Goal: Information Seeking & Learning: Get advice/opinions

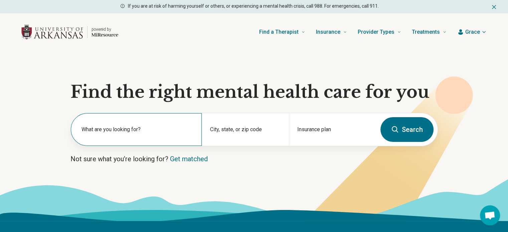
click at [169, 130] on label "What are you looking for?" at bounding box center [138, 130] width 112 height 8
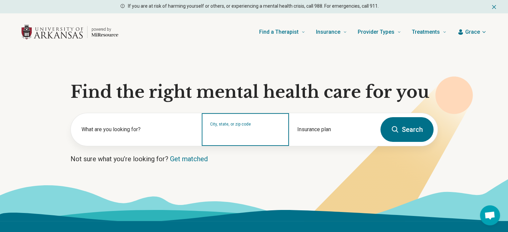
click at [252, 132] on input "City, state, or zip code" at bounding box center [245, 134] width 71 height 8
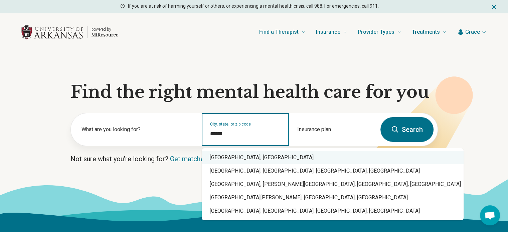
click at [234, 159] on div "Fayetteville, AR" at bounding box center [333, 157] width 262 height 13
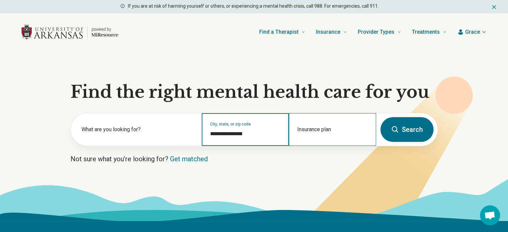
type input "**********"
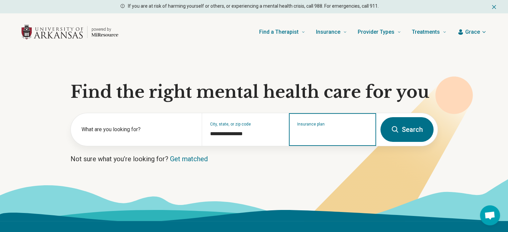
click at [318, 132] on input "Insurance plan" at bounding box center [332, 134] width 71 height 8
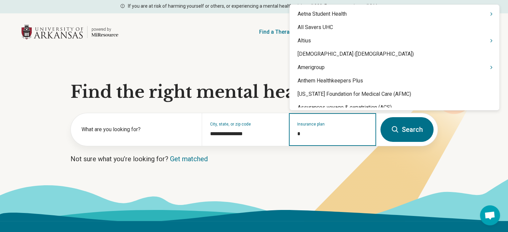
type input "**"
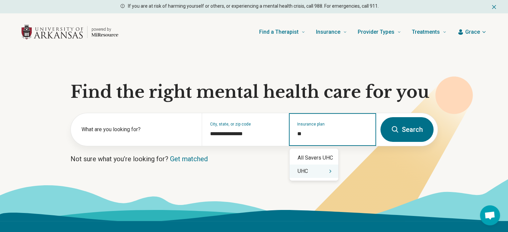
click at [310, 172] on div "UHC" at bounding box center [314, 171] width 49 height 13
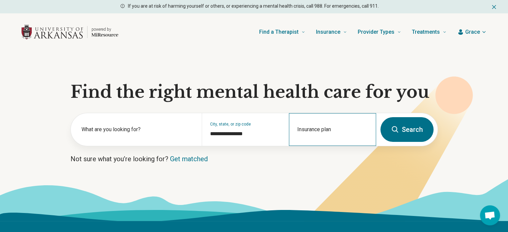
click at [313, 128] on div "Insurance plan" at bounding box center [332, 129] width 87 height 33
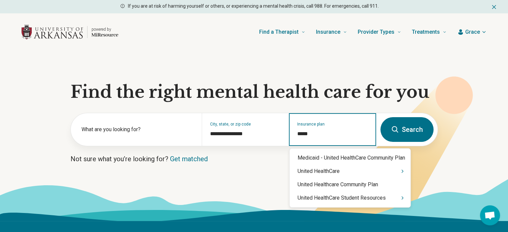
type input "******"
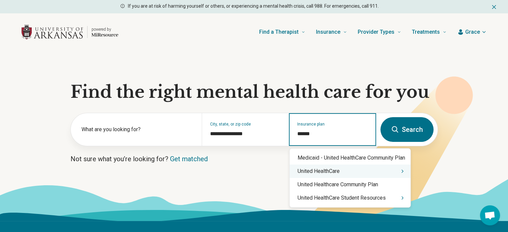
click at [402, 171] on icon "Suggestions" at bounding box center [402, 171] width 5 height 5
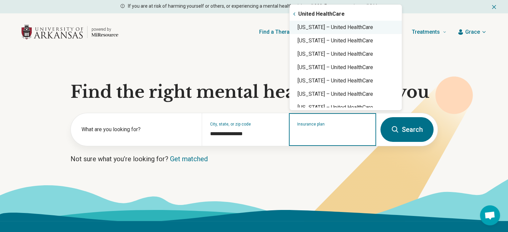
click at [346, 28] on div "Arkansas – United HealthCare" at bounding box center [346, 27] width 112 height 13
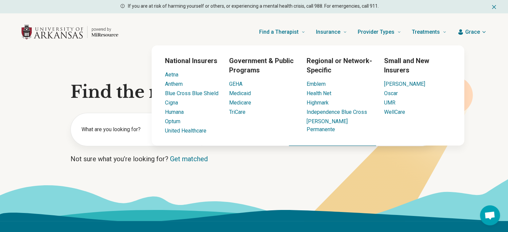
type input "**********"
click at [432, 210] on icon at bounding box center [254, 215] width 508 height 11
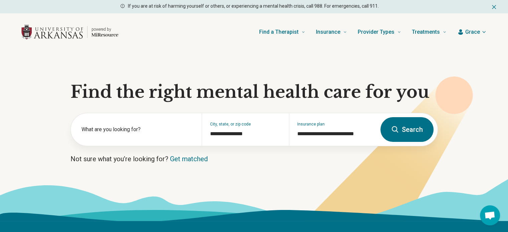
click at [402, 133] on button "Search" at bounding box center [407, 129] width 53 height 25
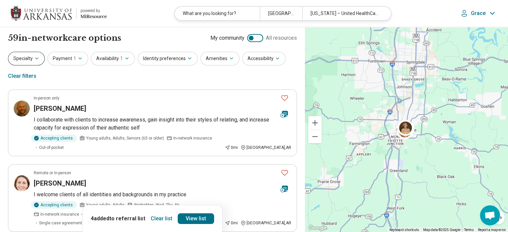
click at [37, 61] on icon "button" at bounding box center [36, 58] width 5 height 5
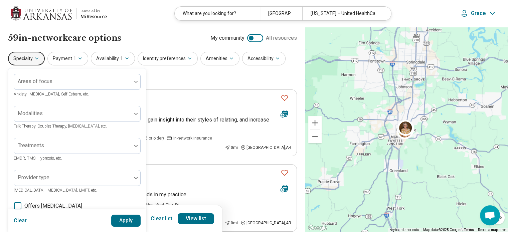
click at [175, 78] on div "Specialty Areas of focus Anxiety, Depression, Self-Esteem, etc. Modalities Talk…" at bounding box center [152, 68] width 289 height 32
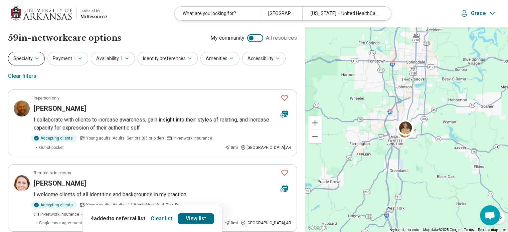
click at [31, 57] on button "Specialty" at bounding box center [26, 59] width 37 height 14
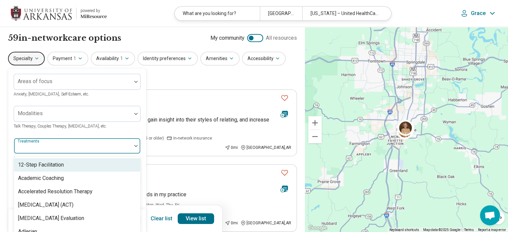
click at [64, 148] on div at bounding box center [73, 148] width 112 height 9
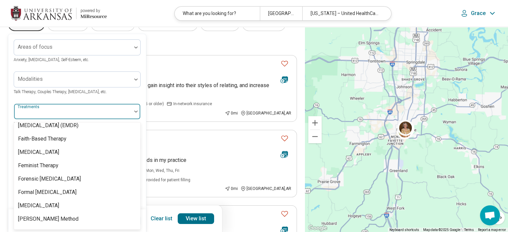
scroll to position [601, 0]
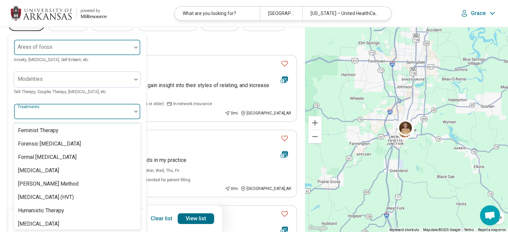
click at [61, 47] on div at bounding box center [73, 49] width 112 height 9
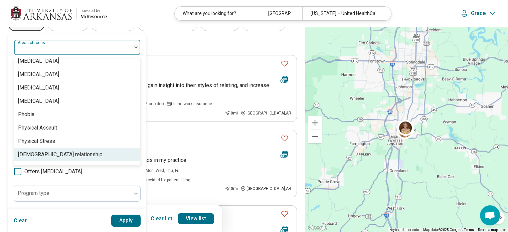
scroll to position [702, 0]
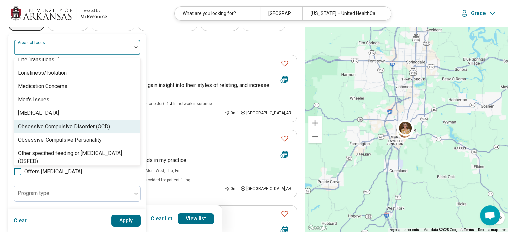
click at [57, 125] on div "Obsessive Compulsive Disorder (OCD)" at bounding box center [64, 127] width 92 height 8
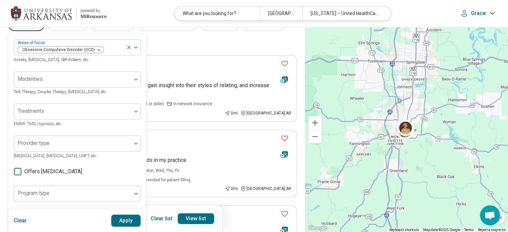
click at [132, 223] on button "Apply" at bounding box center [126, 221] width 30 height 12
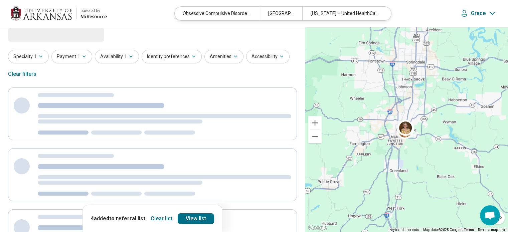
scroll to position [0, 0]
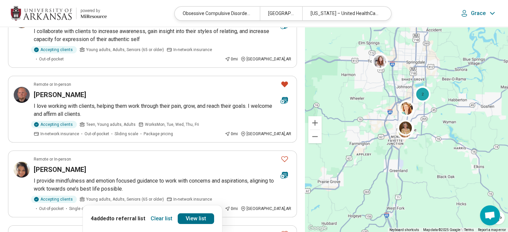
scroll to position [100, 0]
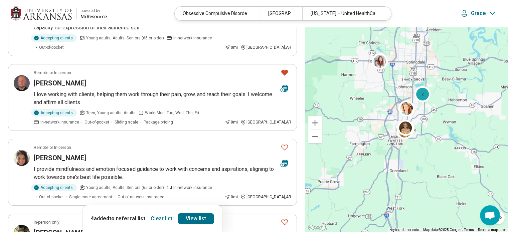
click at [158, 220] on button "Clear list" at bounding box center [161, 218] width 27 height 11
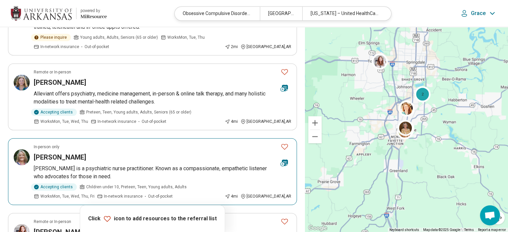
scroll to position [668, 0]
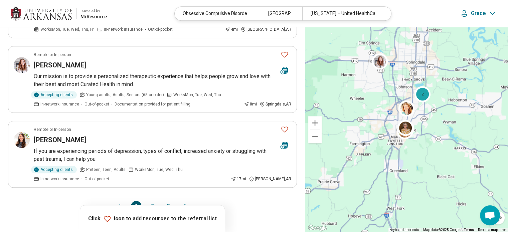
click at [152, 201] on button "2" at bounding box center [152, 206] width 11 height 11
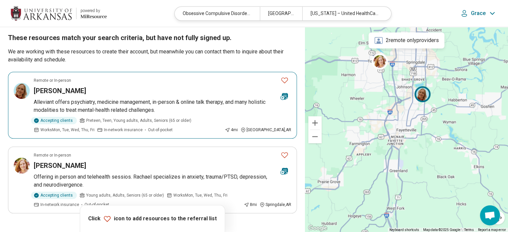
scroll to position [768, 0]
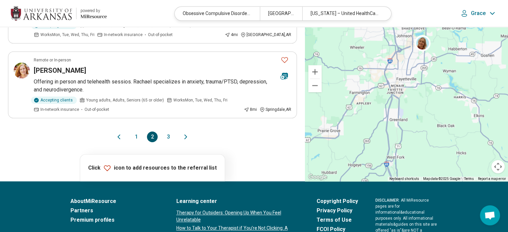
click at [134, 132] on button "1" at bounding box center [136, 137] width 11 height 11
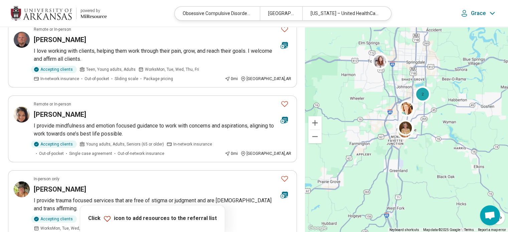
scroll to position [134, 0]
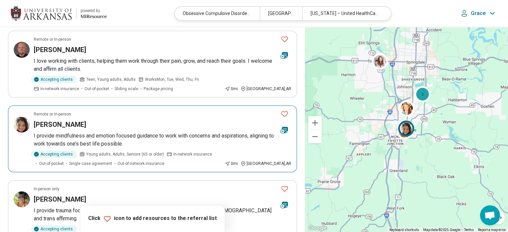
click at [284, 110] on icon "Favorite" at bounding box center [285, 114] width 8 height 8
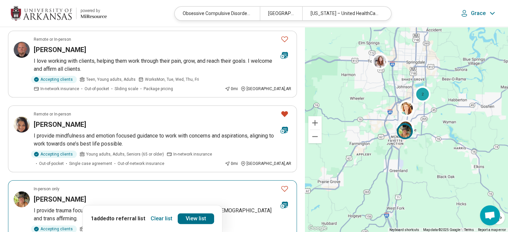
click at [287, 186] on icon "Favorite" at bounding box center [284, 189] width 7 height 6
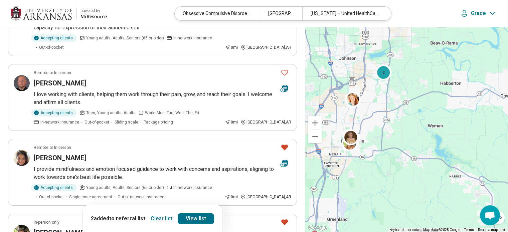
scroll to position [29, 0]
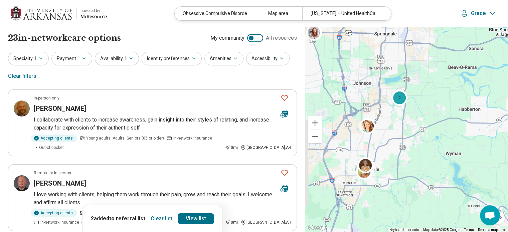
drag, startPoint x: 384, startPoint y: 90, endPoint x: 405, endPoint y: 134, distance: 49.3
click at [404, 120] on div "2" at bounding box center [406, 129] width 203 height 205
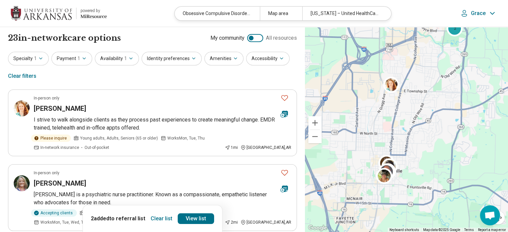
drag, startPoint x: 352, startPoint y: 131, endPoint x: 405, endPoint y: 99, distance: 61.4
click at [405, 99] on div "2" at bounding box center [406, 129] width 203 height 205
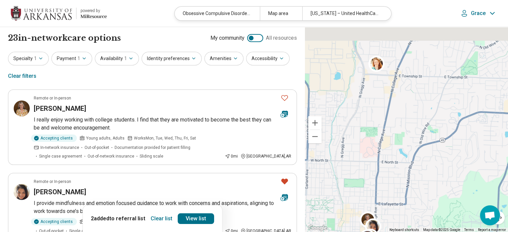
drag, startPoint x: 376, startPoint y: 75, endPoint x: 366, endPoint y: 149, distance: 74.7
click at [366, 149] on div "2" at bounding box center [406, 129] width 203 height 205
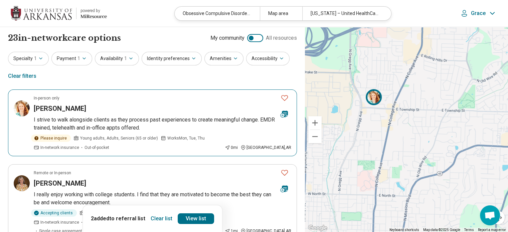
click at [128, 124] on p "I strive to walk alongside clients as they process past experiences to create m…" at bounding box center [163, 124] width 258 height 16
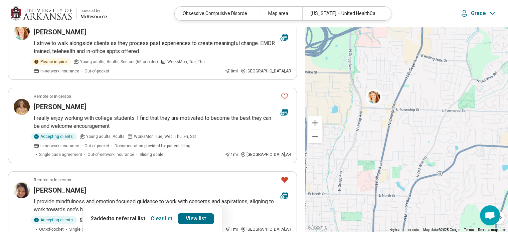
scroll to position [67, 0]
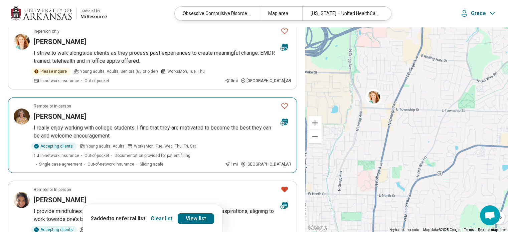
click at [46, 115] on h3 "Becky Gonelli" at bounding box center [60, 116] width 52 height 9
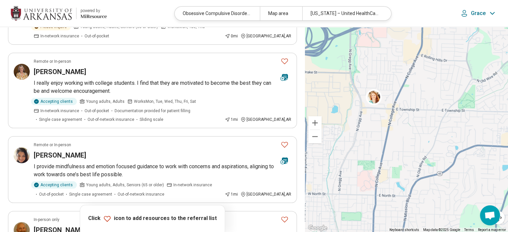
scroll to position [100, 0]
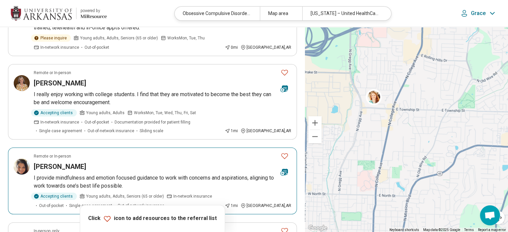
click at [285, 159] on icon "Favorite" at bounding box center [285, 156] width 8 height 8
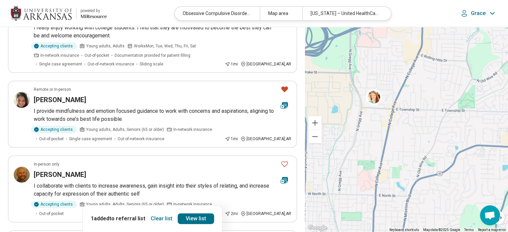
scroll to position [200, 0]
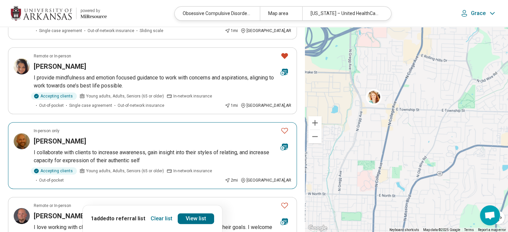
click at [65, 142] on h3 "[PERSON_NAME]" at bounding box center [60, 141] width 52 height 9
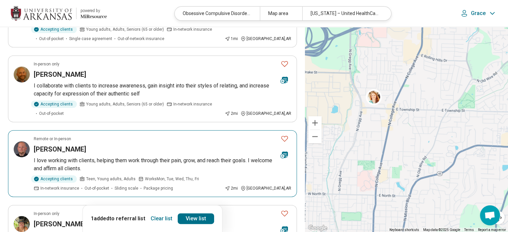
scroll to position [334, 0]
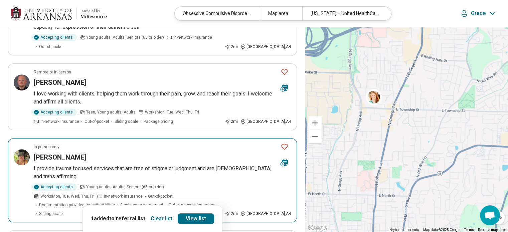
click at [285, 143] on icon "Favorite" at bounding box center [285, 147] width 8 height 8
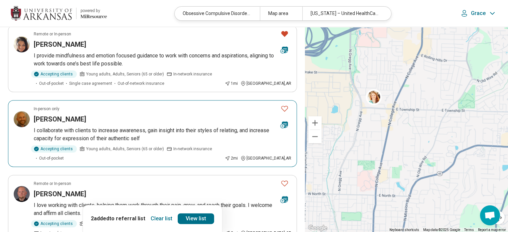
scroll to position [234, 0]
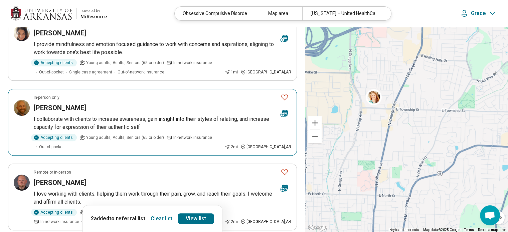
click at [286, 98] on icon "Favorite" at bounding box center [285, 97] width 8 height 8
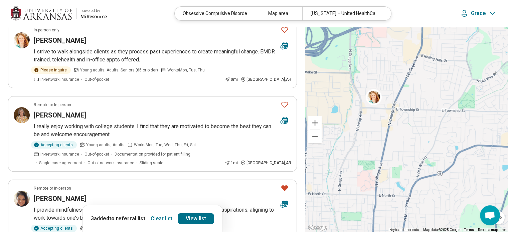
scroll to position [67, 0]
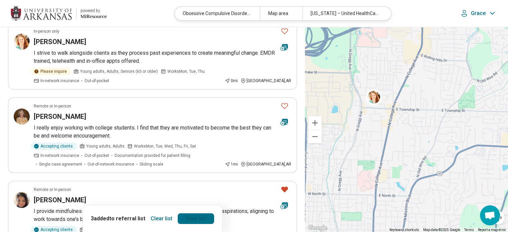
click at [190, 219] on link "View list" at bounding box center [196, 218] width 36 height 11
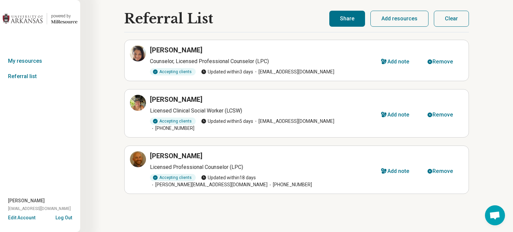
click at [356, 16] on button "Share" at bounding box center [347, 19] width 36 height 16
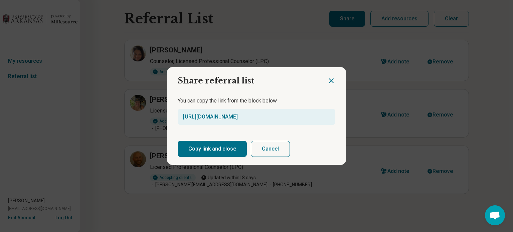
drag, startPoint x: 323, startPoint y: 118, endPoint x: 84, endPoint y: 107, distance: 240.1
click at [84, 107] on div "Share referral list You can copy the link from the block below https://miresour…" at bounding box center [256, 116] width 513 height 232
copy link "https://miresource.com/schools/uark/ref/list/Rh7urxdgW"
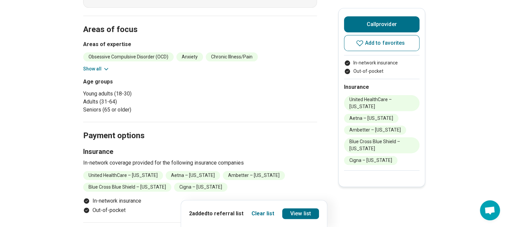
scroll to position [67, 0]
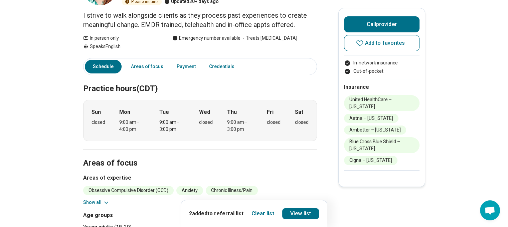
click at [99, 206] on section "Areas of focus Areas of expertise Obsessive Compulsive Disorder (OCD) Anxiety C…" at bounding box center [200, 202] width 234 height 107
click at [99, 202] on button "Show all" at bounding box center [96, 202] width 26 height 7
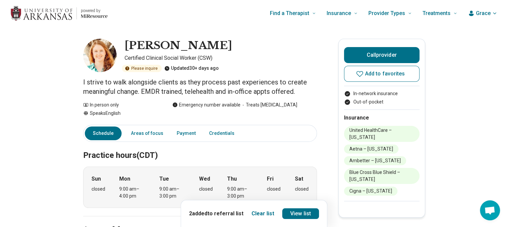
scroll to position [0, 0]
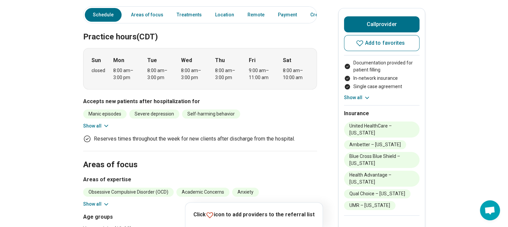
scroll to position [200, 0]
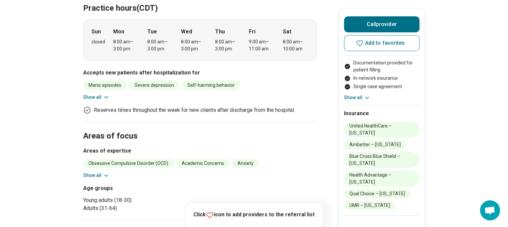
click at [91, 176] on button "Show all" at bounding box center [96, 175] width 26 height 7
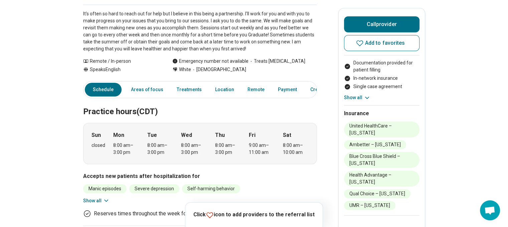
scroll to position [0, 0]
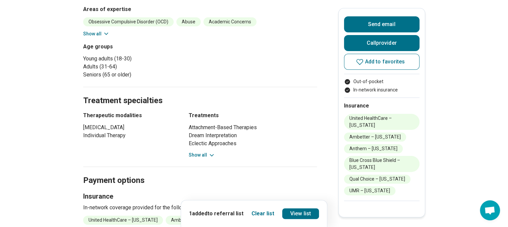
scroll to position [200, 0]
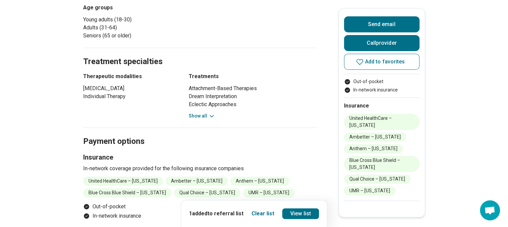
click at [207, 119] on button "Show all" at bounding box center [202, 116] width 26 height 7
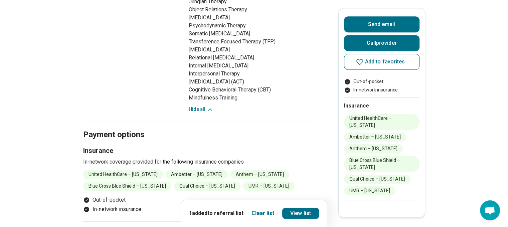
scroll to position [501, 0]
